Goal: Understand process/instructions: Learn how to perform a task or action

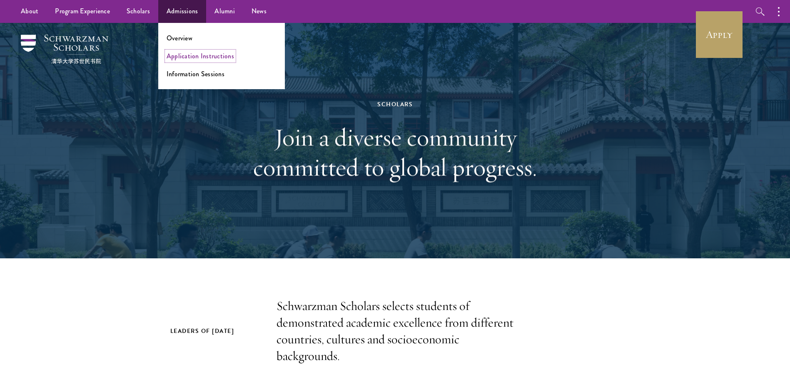
click at [191, 55] on link "Application Instructions" at bounding box center [199, 56] width 67 height 10
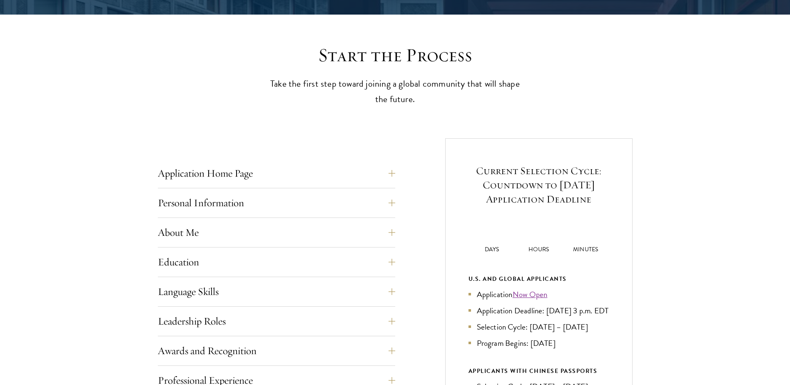
scroll to position [208, 0]
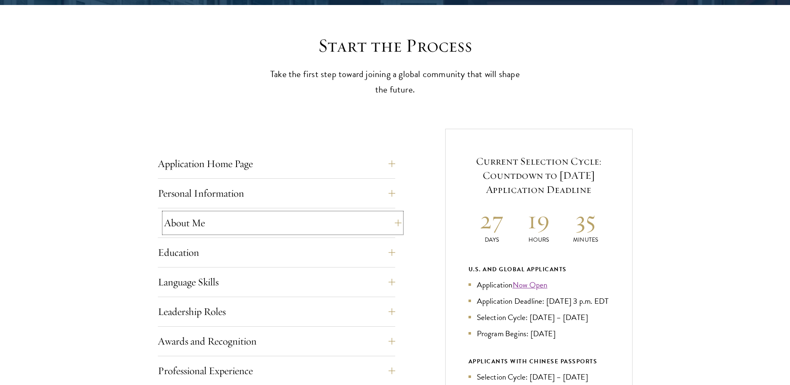
click at [203, 231] on button "About Me" at bounding box center [282, 223] width 237 height 20
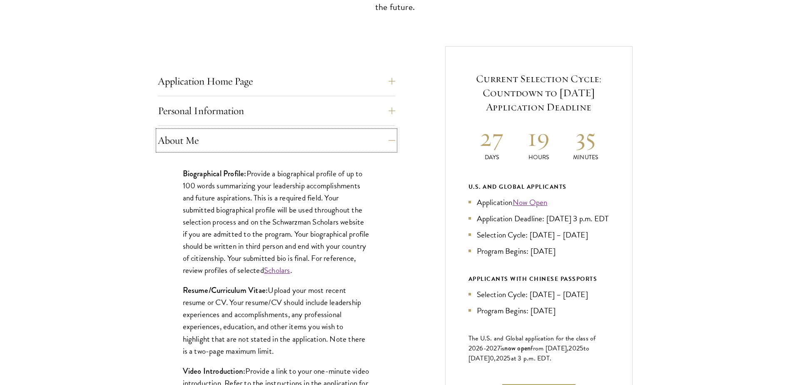
scroll to position [291, 0]
drag, startPoint x: 189, startPoint y: 171, endPoint x: 244, endPoint y: 174, distance: 55.5
click at [244, 174] on strong "Biographical Profile:" at bounding box center [215, 172] width 64 height 11
click at [245, 184] on p "Biographical Profile: Provide a biographical profile of up to 100 words summari…" at bounding box center [276, 220] width 187 height 109
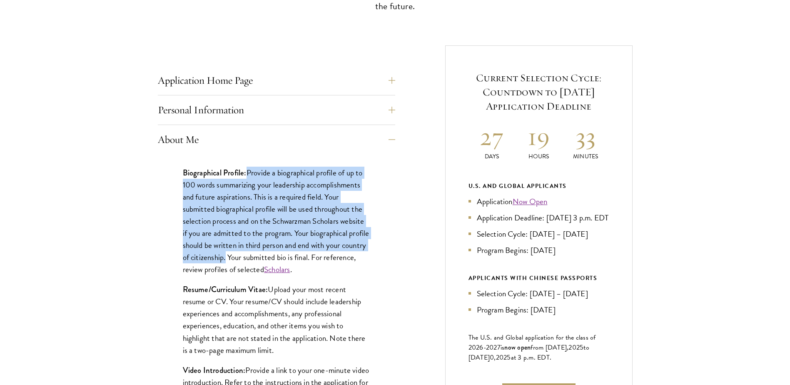
drag, startPoint x: 250, startPoint y: 169, endPoint x: 253, endPoint y: 253, distance: 84.5
click at [253, 253] on p "Biographical Profile: Provide a biographical profile of up to 100 words summari…" at bounding box center [276, 220] width 187 height 109
drag, startPoint x: 253, startPoint y: 253, endPoint x: 301, endPoint y: 153, distance: 110.8
click at [301, 153] on div "About Me Biographical Profile: Provide a biographical profile of up to 100 word…" at bounding box center [276, 343] width 237 height 429
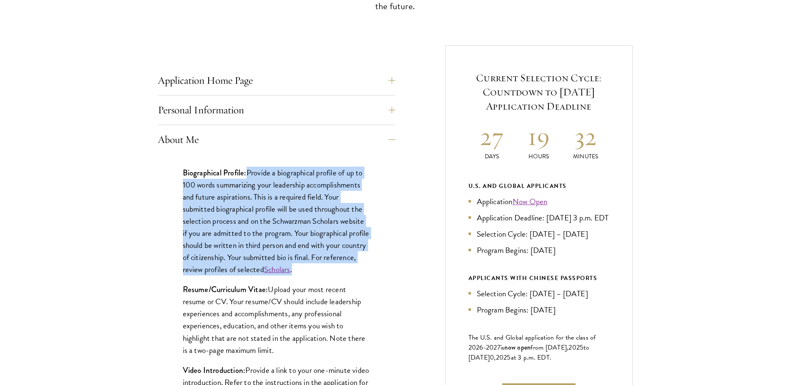
drag, startPoint x: 249, startPoint y: 171, endPoint x: 336, endPoint y: 274, distance: 134.1
click at [336, 274] on p "Biographical Profile: Provide a biographical profile of up to 100 words summari…" at bounding box center [276, 220] width 187 height 109
copy p "Provide a biographical profile of up to 100 words summarizing your leadership a…"
